Goal: Transaction & Acquisition: Subscribe to service/newsletter

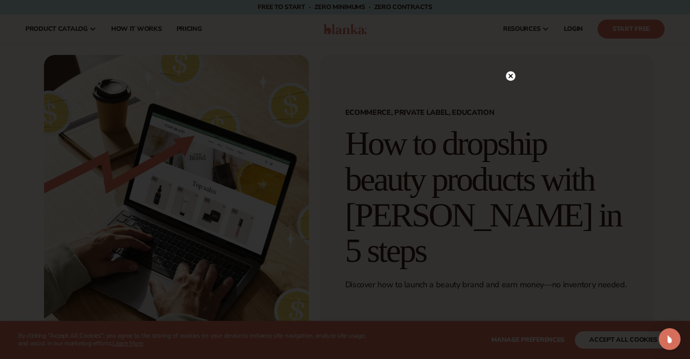
click at [507, 74] on circle at bounding box center [511, 76] width 10 height 10
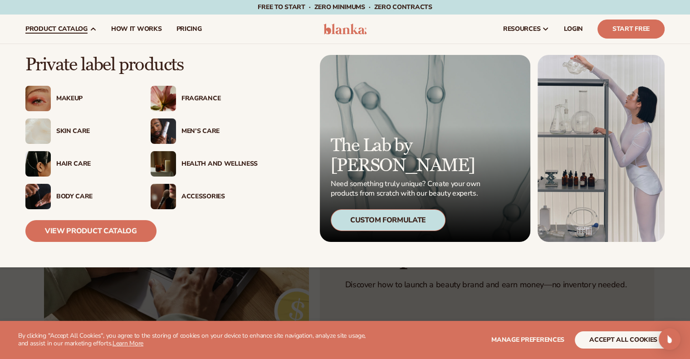
click at [216, 199] on div "Accessories" at bounding box center [219, 197] width 76 height 8
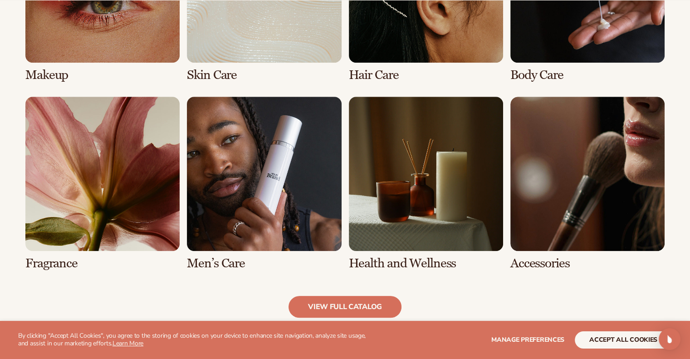
scroll to position [862, 0]
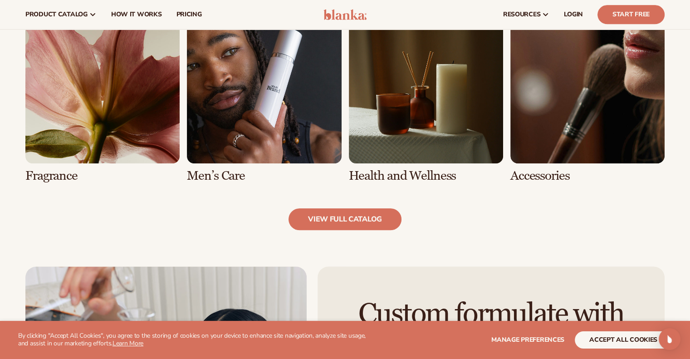
click at [88, 120] on link "5 / 8" at bounding box center [102, 96] width 154 height 174
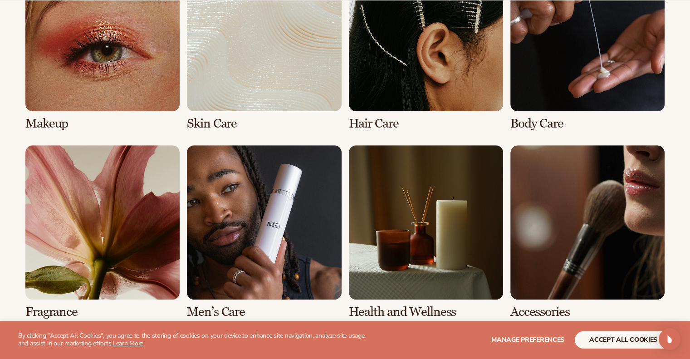
click at [102, 237] on link "5 / 8" at bounding box center [102, 232] width 154 height 174
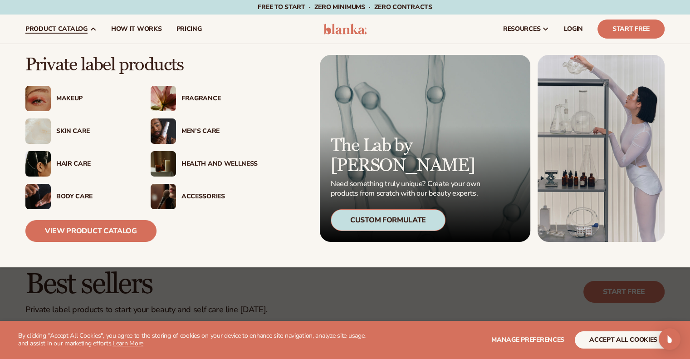
click at [181, 96] on div "Fragrance" at bounding box center [219, 99] width 76 height 8
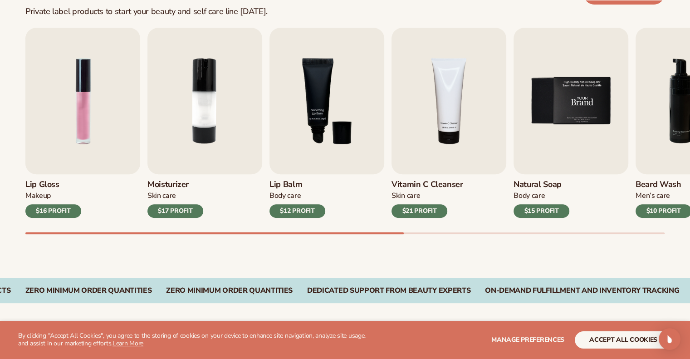
scroll to position [363, 0]
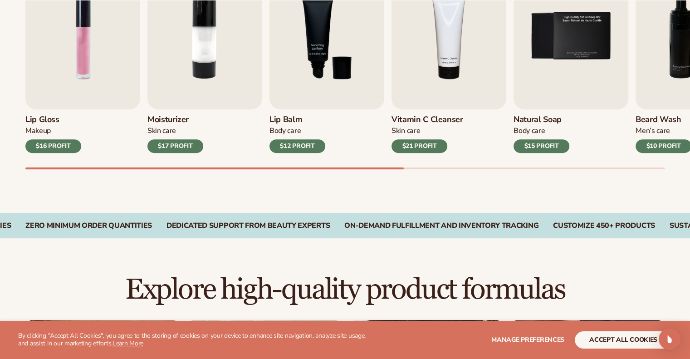
drag, startPoint x: 323, startPoint y: 165, endPoint x: 364, endPoint y: 166, distance: 40.8
click at [364, 166] on div "Lip Gloss Makeup $16 PROFIT Moisturizer Skin Care $17 PROFIT Lip Balm Body Care…" at bounding box center [357, 66] width 665 height 206
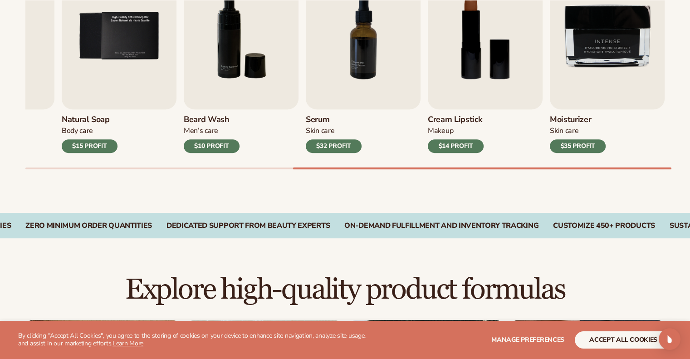
click at [655, 161] on div "Lip Gloss Makeup $16 PROFIT Moisturizer Skin Care $17 PROFIT Lip Balm Body Care…" at bounding box center [357, 66] width 665 height 206
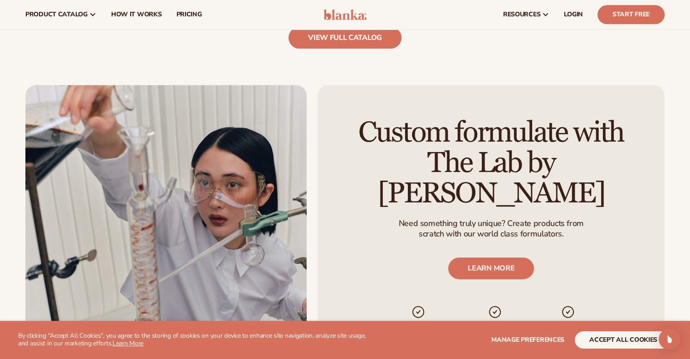
scroll to position [1043, 0]
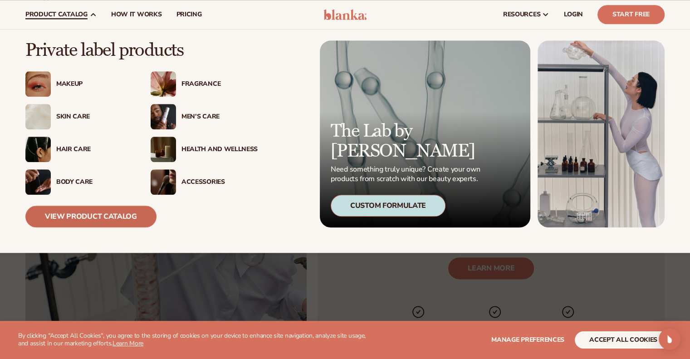
click at [123, 214] on link "View Product Catalog" at bounding box center [90, 216] width 131 height 22
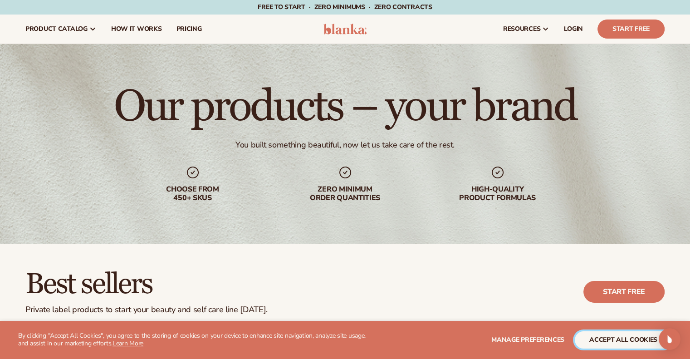
click at [612, 333] on button "accept all cookies" at bounding box center [623, 339] width 97 height 17
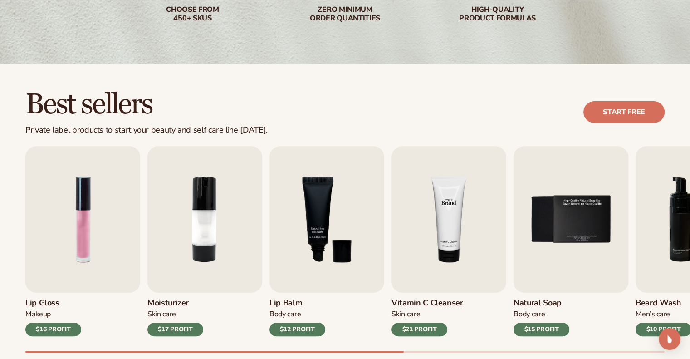
scroll to position [181, 0]
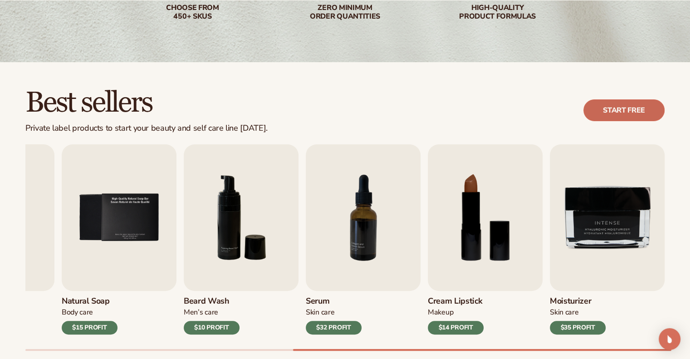
click at [626, 104] on link "Start free" at bounding box center [623, 110] width 81 height 22
